Goal: Go to known website: Go to known website

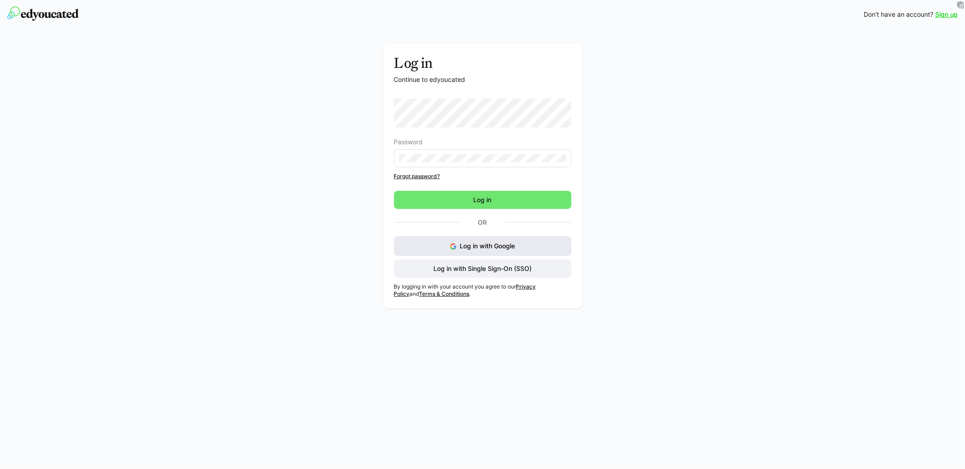
click at [464, 245] on span "Log in with Google" at bounding box center [487, 246] width 55 height 8
